Goal: Task Accomplishment & Management: Manage account settings

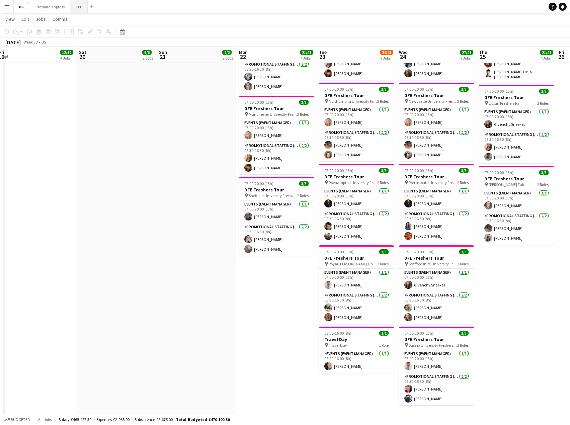
click at [75, 6] on button "TPE Close" at bounding box center [78, 6] width 17 height 13
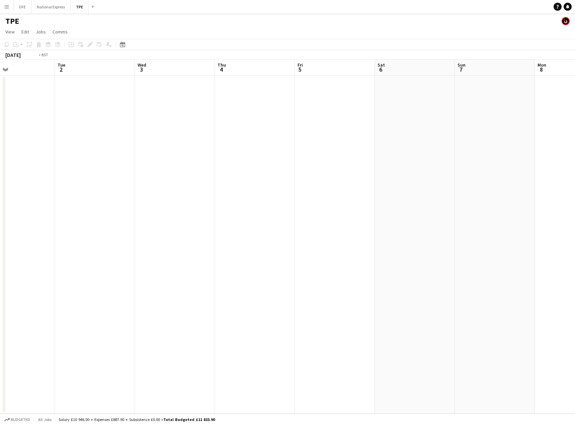
drag, startPoint x: 290, startPoint y: 120, endPoint x: 30, endPoint y: 118, distance: 260.4
click at [29, 118] on app-calendar-viewport "Wed 27 Thu 28 Fri 29 Sat 30 Sun 31 Mon 1 Tue 2 Wed 3 Thu 4 Fri 5 Sat 6 Sun 7 Mo…" at bounding box center [287, 237] width 575 height 354
drag, startPoint x: 270, startPoint y: 128, endPoint x: 115, endPoint y: 131, distance: 155.0
click at [94, 131] on app-calendar-viewport "Sat 30 Sun 31 Mon 1 Tue 2 Wed 3 Thu 4 Fri 5 Sat 6 Sun 7 Mon 8 Tue 9 Wed 10 Thu …" at bounding box center [287, 237] width 575 height 354
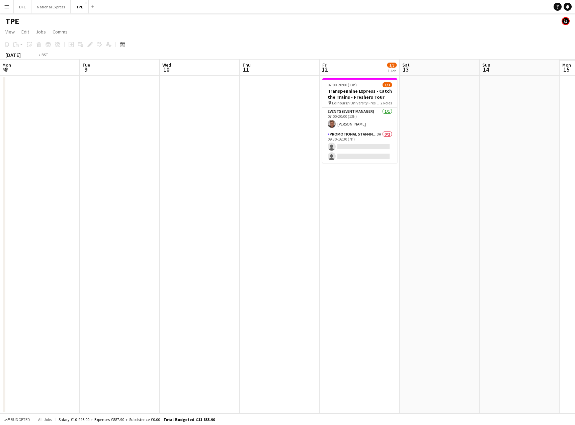
drag, startPoint x: 412, startPoint y: 134, endPoint x: 103, endPoint y: 134, distance: 308.9
click at [103, 134] on app-calendar-viewport "Thu 4 Fri 5 Sat 6 Sun 7 Mon 8 Tue 9 Wed 10 Thu 11 Fri 12 1/3 1 Job Sat 13 Sun 1…" at bounding box center [287, 237] width 575 height 354
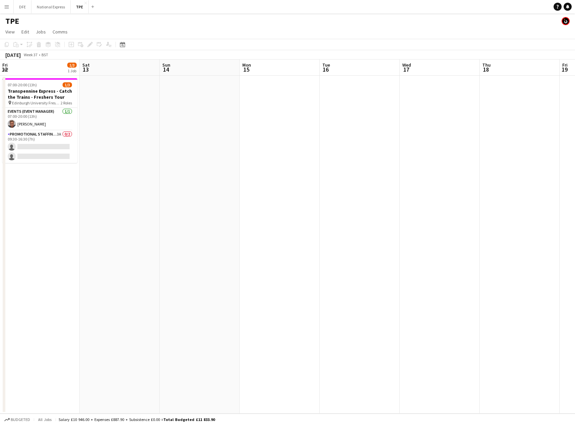
scroll to position [0, 182]
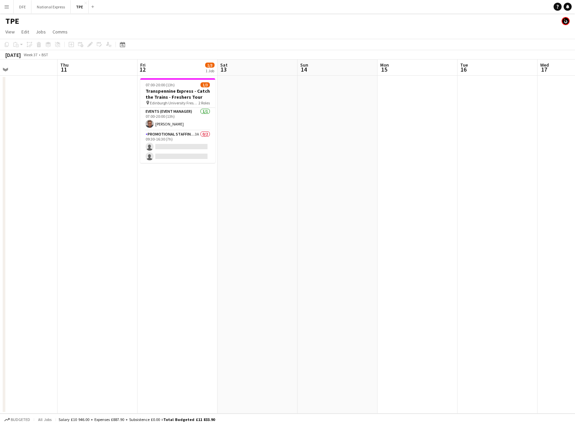
drag, startPoint x: 180, startPoint y: 145, endPoint x: 221, endPoint y: 141, distance: 41.4
click at [180, 145] on app-card-role "Promotional Staffing (Brand Ambassadors) 3A 0/2 09:30-16:30 (7h) single-neutral…" at bounding box center [177, 147] width 75 height 32
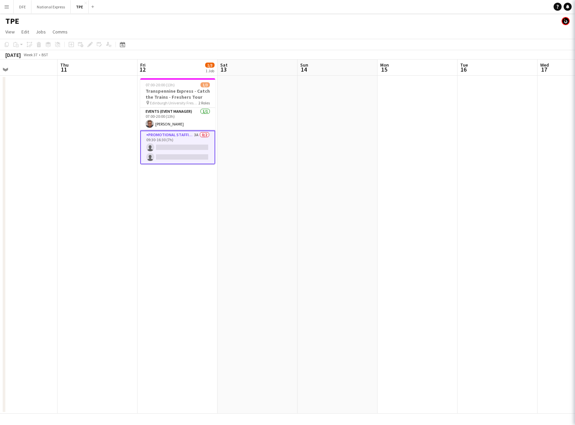
scroll to position [0, 183]
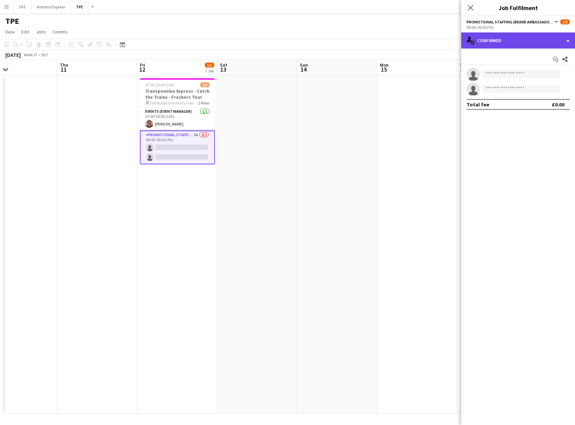
click at [521, 41] on div "single-neutral-actions-check-2 Confirmed" at bounding box center [518, 40] width 114 height 16
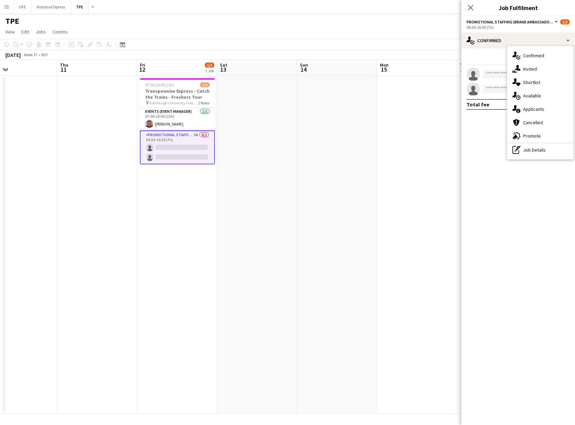
click at [535, 133] on div "advertising-megaphone Promote" at bounding box center [540, 135] width 66 height 13
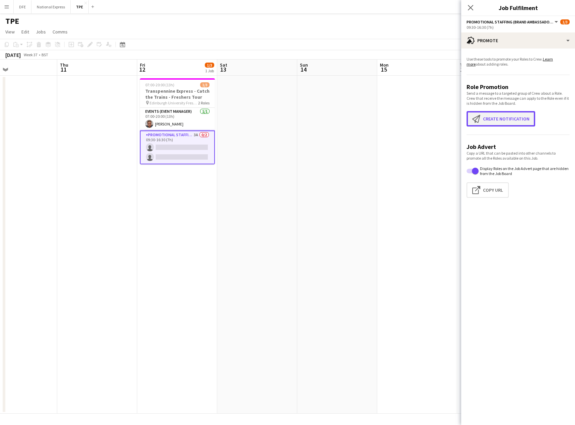
click at [498, 122] on button "Create notification Create notification" at bounding box center [501, 118] width 69 height 15
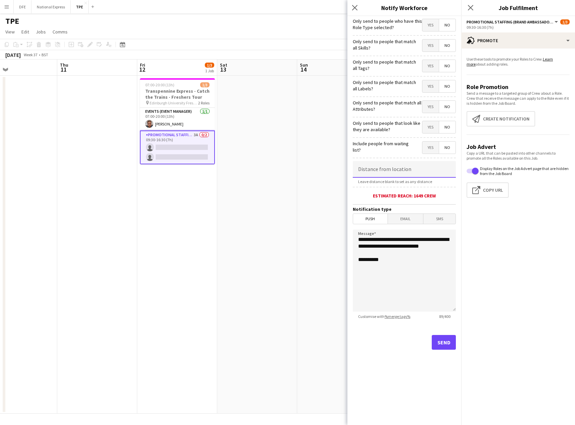
click at [434, 171] on input at bounding box center [404, 169] width 103 height 17
type input "******"
click at [445, 342] on button "Send" at bounding box center [444, 342] width 24 height 15
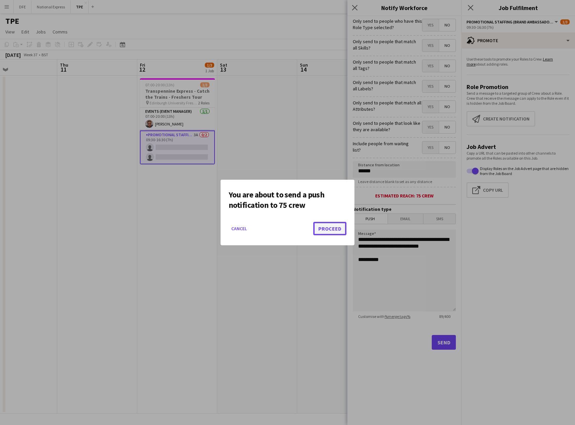
drag, startPoint x: 338, startPoint y: 223, endPoint x: 338, endPoint y: 227, distance: 4.4
click at [338, 225] on button "Proceed" at bounding box center [329, 228] width 33 height 13
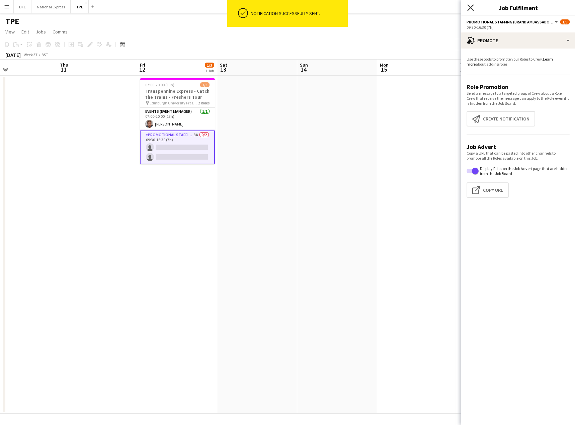
click at [470, 8] on icon "Close pop-in" at bounding box center [470, 7] width 6 height 6
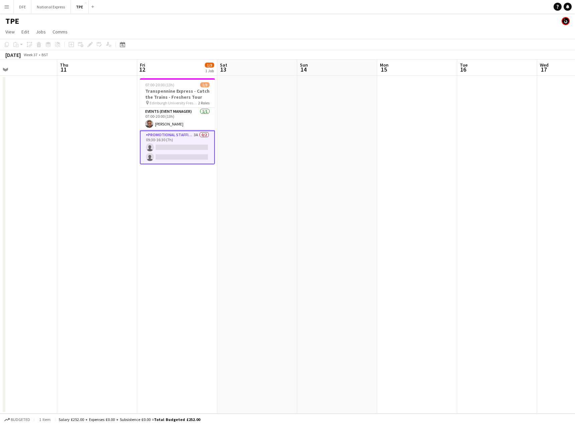
drag, startPoint x: 176, startPoint y: 155, endPoint x: 230, endPoint y: 149, distance: 54.9
click at [175, 155] on app-card-role "Promotional Staffing (Brand Ambassadors) 3A 0/2 09:30-16:30 (7h) single-neutral…" at bounding box center [177, 148] width 75 height 34
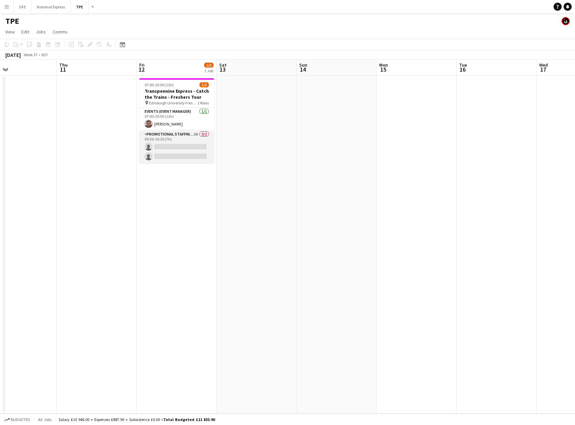
click at [183, 150] on app-card-role "Promotional Staffing (Brand Ambassadors) 3A 0/2 09:30-16:30 (7h) single-neutral…" at bounding box center [176, 147] width 75 height 32
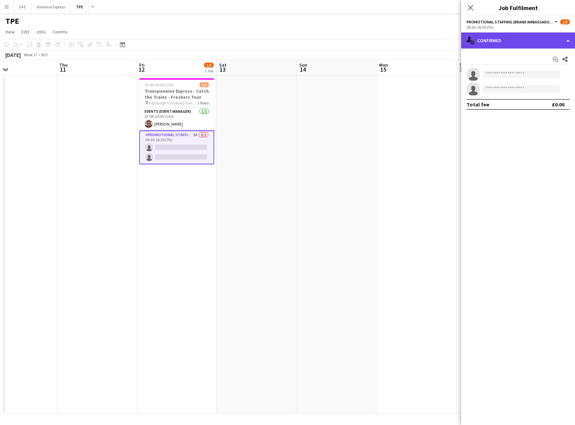
click at [513, 39] on div "single-neutral-actions-check-2 Confirmed" at bounding box center [518, 40] width 114 height 16
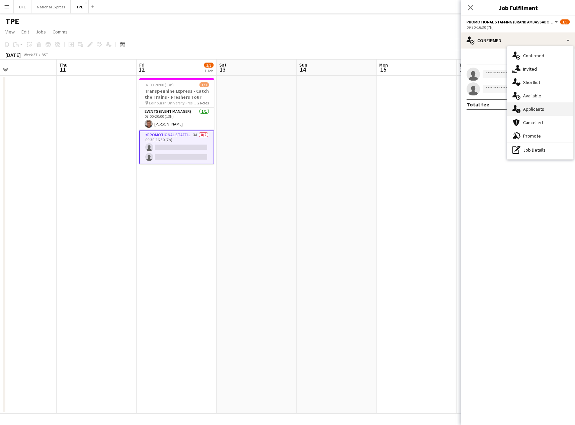
click at [526, 107] on div "single-neutral-actions-information Applicants" at bounding box center [540, 108] width 66 height 13
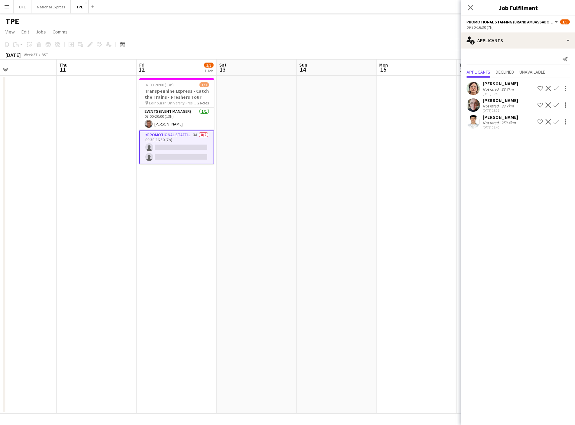
drag, startPoint x: 402, startPoint y: 155, endPoint x: 261, endPoint y: 21, distance: 194.4
click at [401, 155] on app-date-cell at bounding box center [417, 245] width 80 height 338
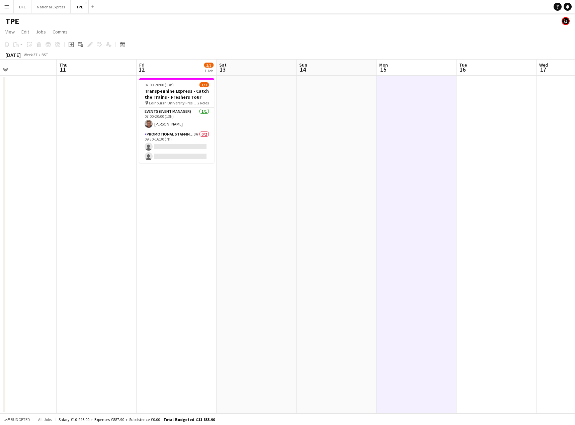
scroll to position [0, 184]
